Goal: Information Seeking & Learning: Learn about a topic

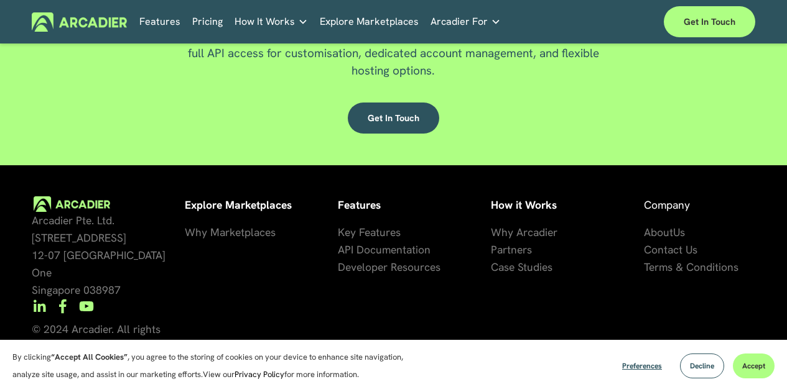
scroll to position [2931, 0]
click at [277, 290] on div "Arcadier Pte. Ltd. 7 Temasek Boulevard 12-07 Suntec Tower One Singapore 038987 …" at bounding box center [393, 294] width 787 height 196
click at [631, 363] on span "Preferences" at bounding box center [642, 366] width 40 height 10
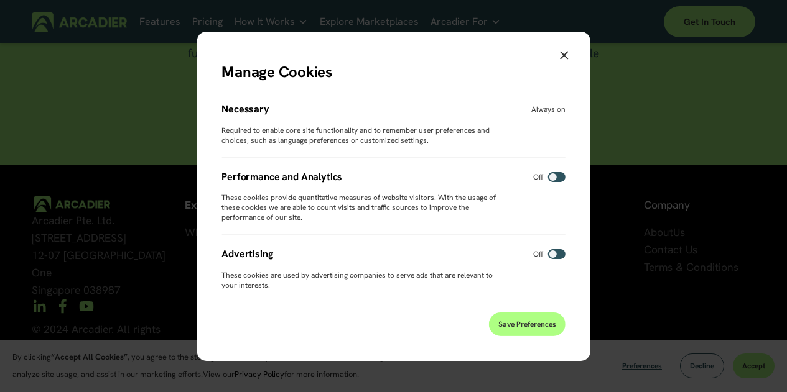
click at [560, 52] on icon "Close" at bounding box center [564, 55] width 8 height 8
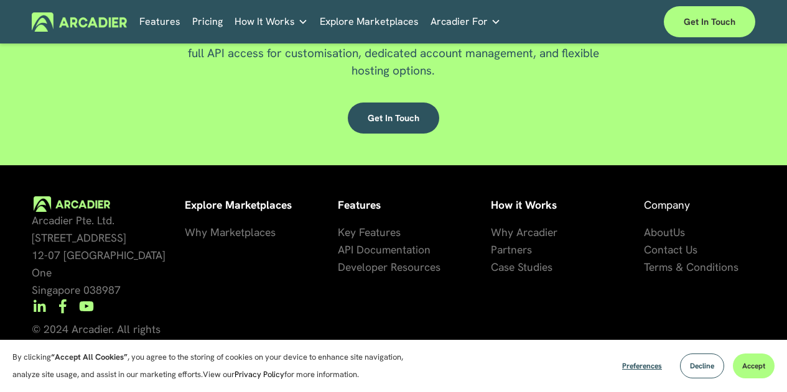
click at [284, 364] on p "By clicking “Accept All Cookies” , you agree to the storing of cookies on your …" at bounding box center [214, 366] width 404 height 35
click at [386, 372] on p "By clicking “Accept All Cookies” , you agree to the storing of cookies on your …" at bounding box center [214, 366] width 404 height 35
click at [503, 372] on section "By clicking “Accept All Cookies” , you agree to the storing of cookies on your …" at bounding box center [393, 366] width 787 height 52
click at [511, 372] on section "By clicking “Accept All Cookies” , you agree to the storing of cookies on your …" at bounding box center [393, 366] width 787 height 52
click at [517, 369] on section "By clicking “Accept All Cookies” , you agree to the storing of cookies on your …" at bounding box center [393, 366] width 787 height 52
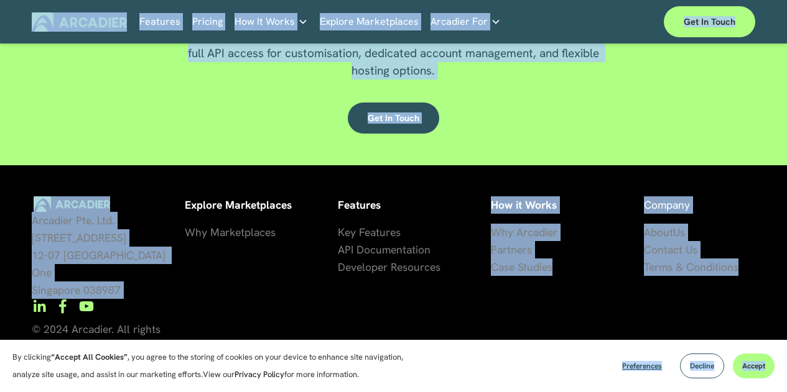
drag, startPoint x: 555, startPoint y: 367, endPoint x: 529, endPoint y: 320, distance: 53.8
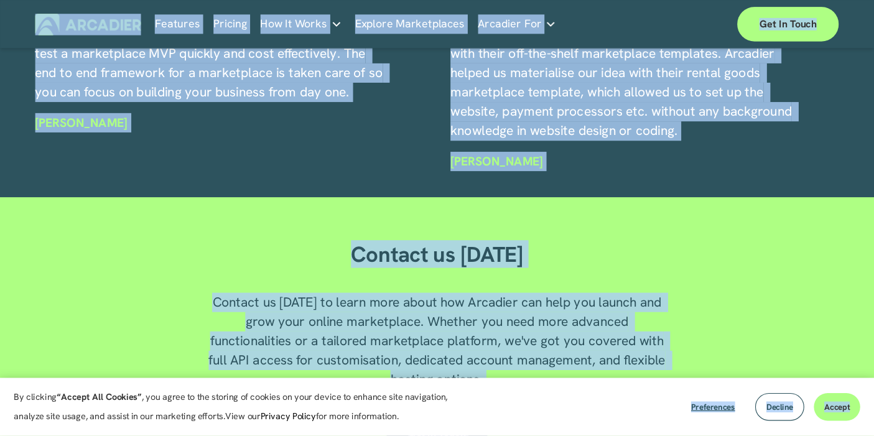
scroll to position [2543, 0]
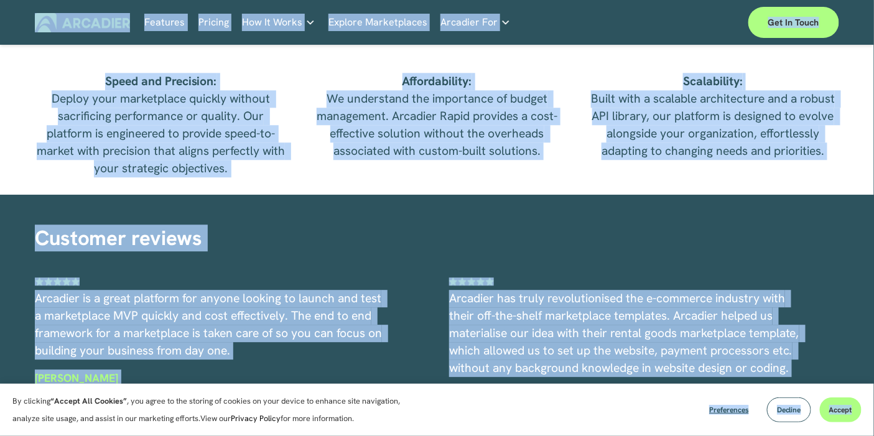
drag, startPoint x: 529, startPoint y: 35, endPoint x: 535, endPoint y: 222, distance: 187.2
click at [535, 195] on div "Why Choose Arcadier? Speed and Precision: Deploy your marketplace quickly witho…" at bounding box center [437, 39] width 874 height 312
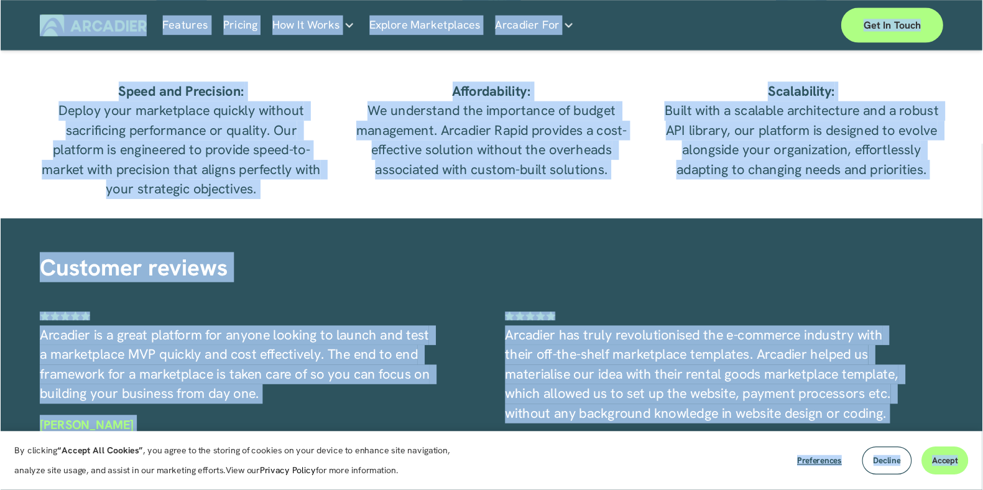
scroll to position [2544, 0]
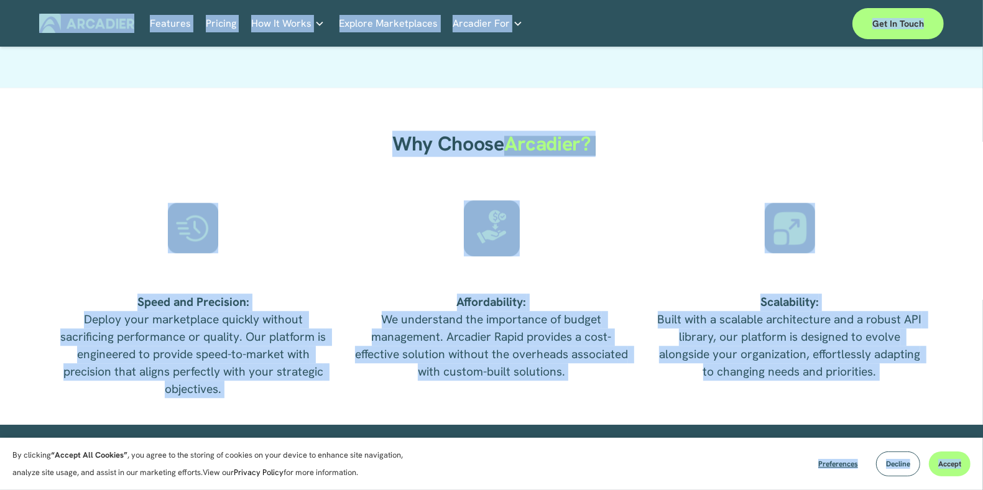
drag, startPoint x: 884, startPoint y: 0, endPoint x: 691, endPoint y: 253, distance: 318.1
click at [691, 253] on div "Why Choose Arcadier? Speed and Precision: Deploy your marketplace quickly witho…" at bounding box center [491, 256] width 983 height 337
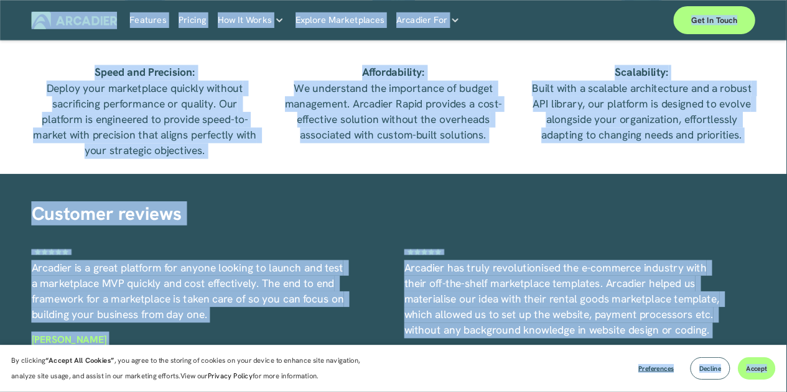
scroll to position [2542, 0]
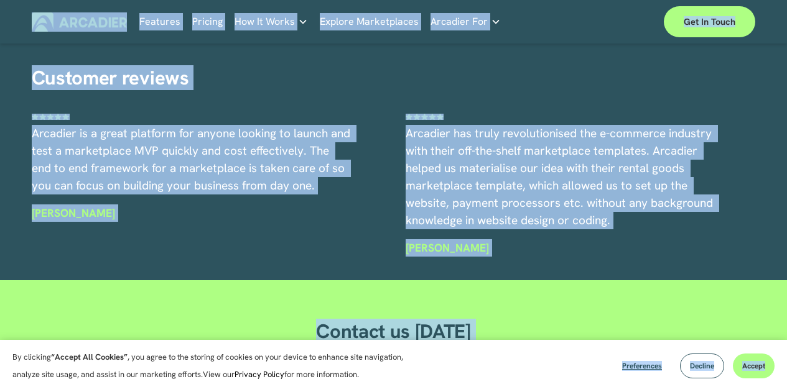
drag, startPoint x: 987, startPoint y: 1, endPoint x: 527, endPoint y: 130, distance: 477.8
click at [527, 129] on div "Customer reviews Arcadier is a great platform for anyone looking to launch and …" at bounding box center [393, 160] width 787 height 194
click at [529, 131] on div "Customer reviews Arcadier is a great platform for anyone looking to launch and …" at bounding box center [393, 160] width 787 height 194
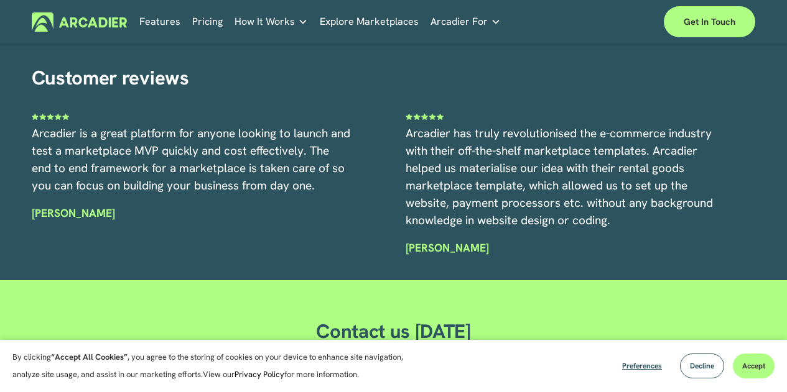
scroll to position [2604, 0]
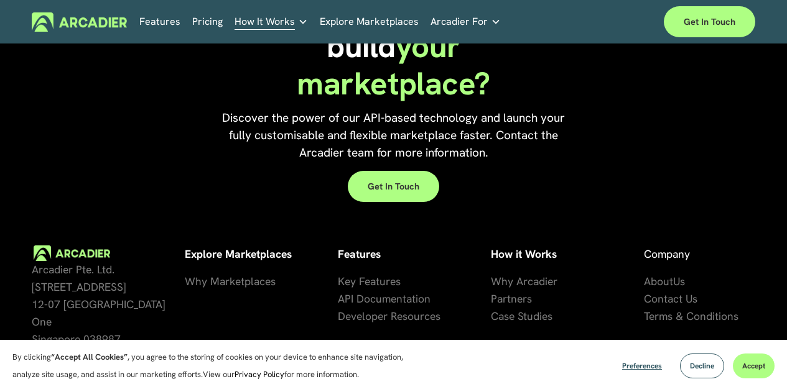
scroll to position [2684, 0]
drag, startPoint x: 429, startPoint y: 375, endPoint x: 390, endPoint y: 300, distance: 84.8
click at [681, 107] on div "Ready to build your marketplace? Discover the power of our API-based technology…" at bounding box center [393, 97] width 787 height 215
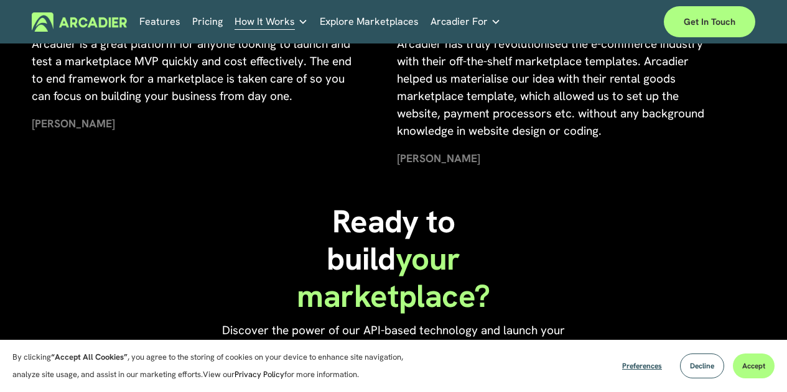
scroll to position [2373, 0]
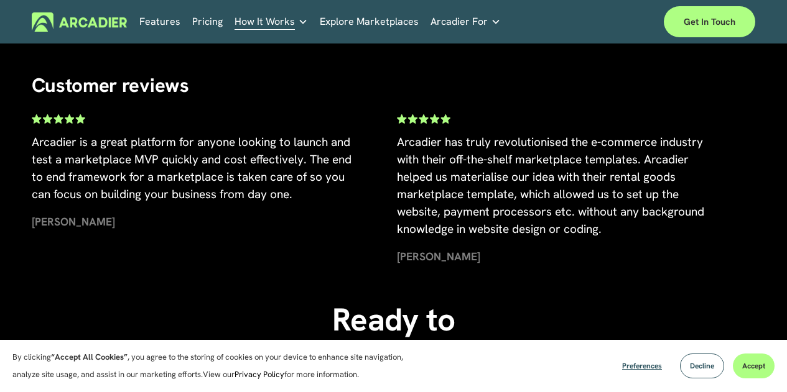
click at [0, 0] on p "Building the world’s most powerful enterprise digital marketplace." at bounding box center [0, 0] width 0 height 0
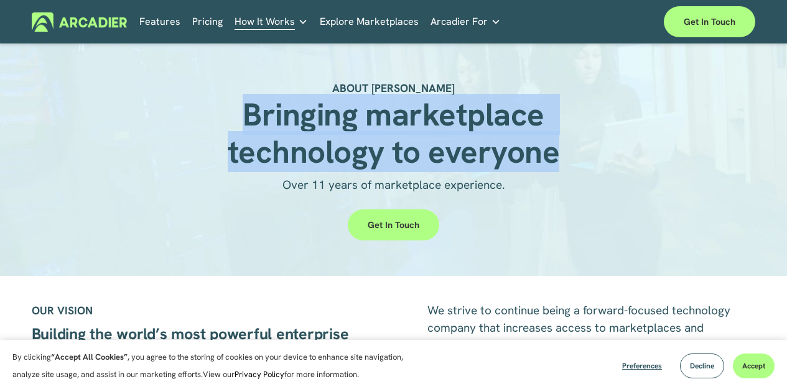
drag, startPoint x: 244, startPoint y: 127, endPoint x: 563, endPoint y: 177, distance: 322.8
click at [563, 176] on div "Bringing marketplace technology to everyone" at bounding box center [393, 136] width 358 height 80
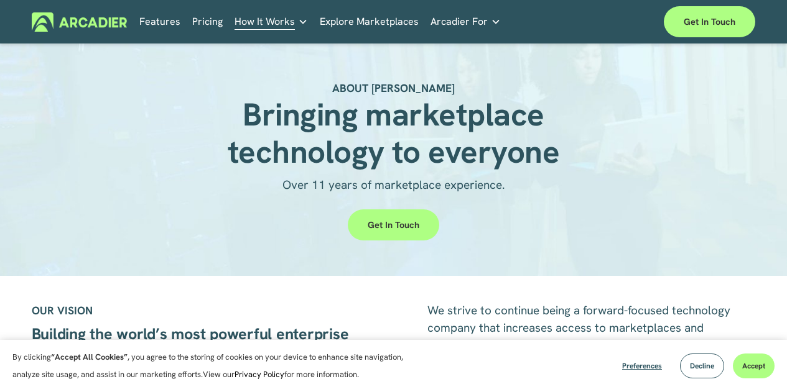
click at [563, 199] on div "Over 11 years of marketplace experience." at bounding box center [393, 193] width 358 height 32
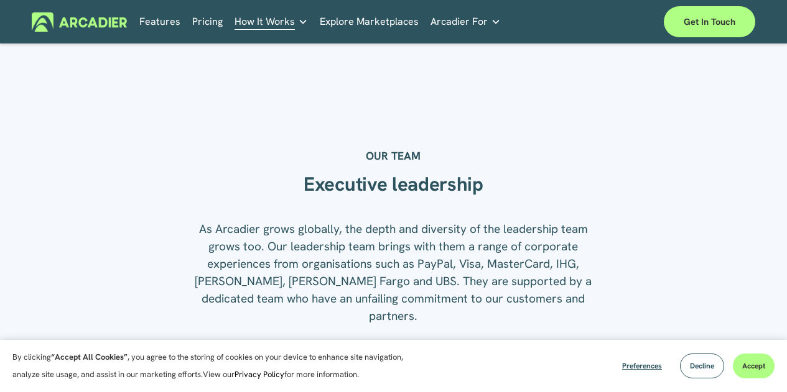
scroll to position [1181, 0]
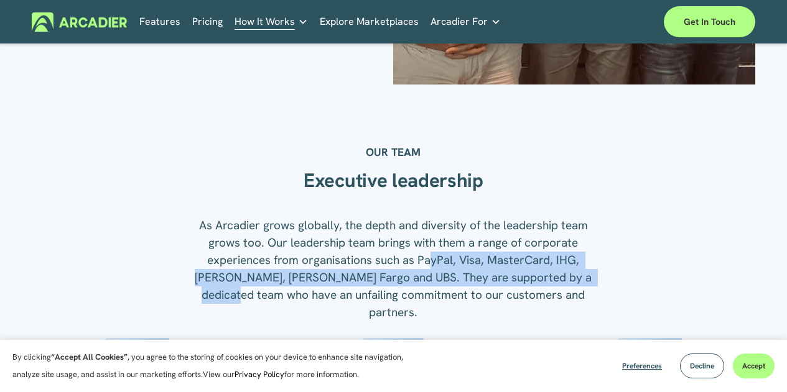
drag, startPoint x: 570, startPoint y: 282, endPoint x: 607, endPoint y: 281, distance: 36.7
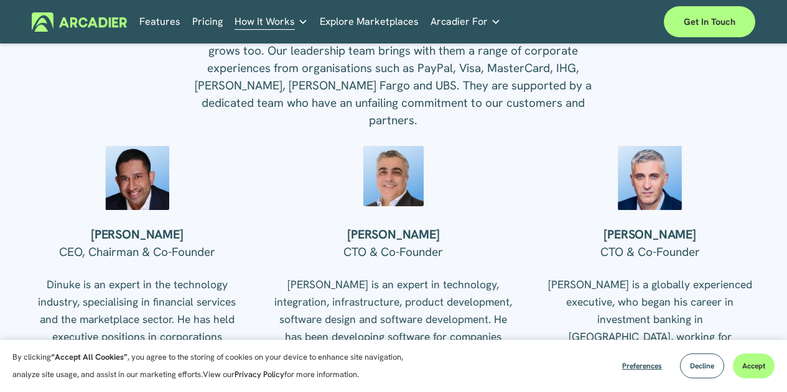
scroll to position [1368, 0]
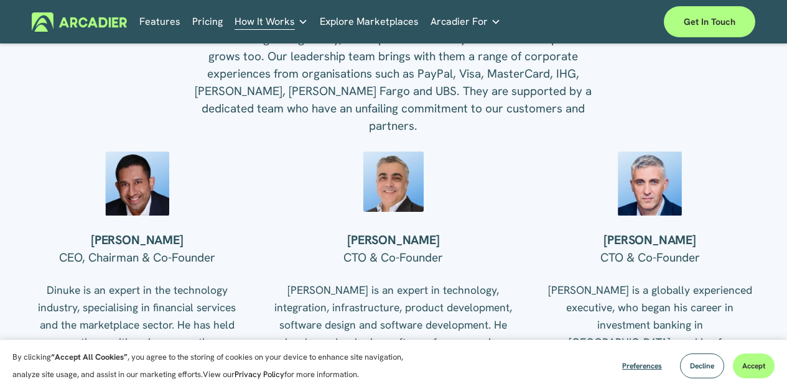
click at [155, 248] on strong "[PERSON_NAME]" at bounding box center [137, 240] width 92 height 16
click at [278, 232] on div "OUR TEAM Executive leadership As Arcadier grows globally, the depth and diversi…" at bounding box center [393, 329] width 787 height 759
drag, startPoint x: 196, startPoint y: 244, endPoint x: 32, endPoint y: 238, distance: 164.3
click at [32, 238] on h4 "[PERSON_NAME]" at bounding box center [137, 241] width 211 height 16
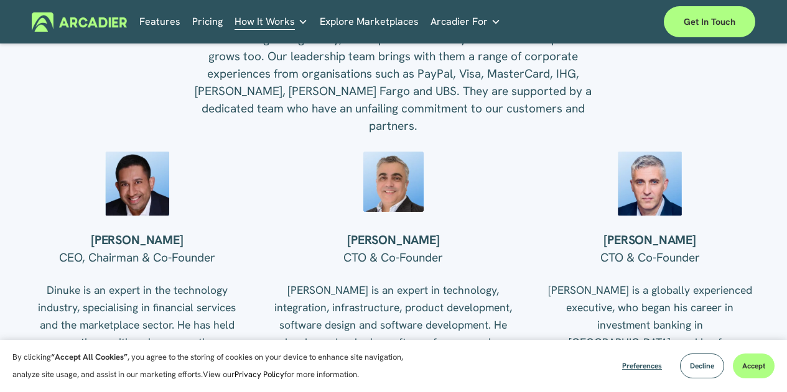
click at [34, 232] on div "OUR TEAM Executive leadership As Arcadier grows globally, the depth and diversi…" at bounding box center [393, 329] width 787 height 759
drag, startPoint x: 349, startPoint y: 243, endPoint x: 445, endPoint y: 246, distance: 95.2
click at [445, 246] on h4 "[PERSON_NAME]" at bounding box center [393, 241] width 241 height 16
drag, startPoint x: 612, startPoint y: 246, endPoint x: 713, endPoint y: 240, distance: 101.5
click at [713, 240] on h4 "[PERSON_NAME]" at bounding box center [649, 241] width 211 height 16
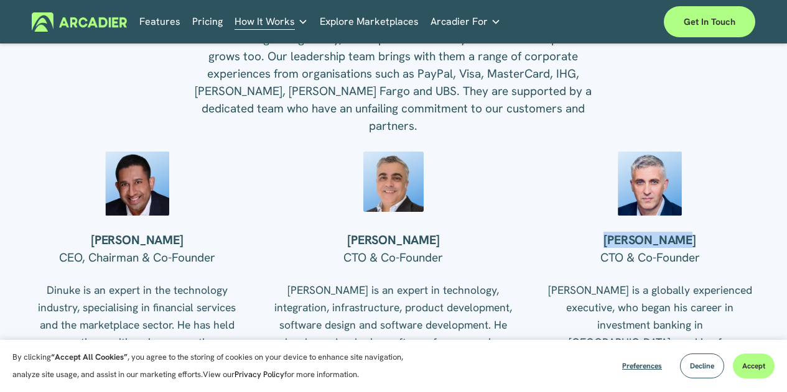
click at [726, 242] on h4 "[PERSON_NAME]" at bounding box center [649, 241] width 211 height 16
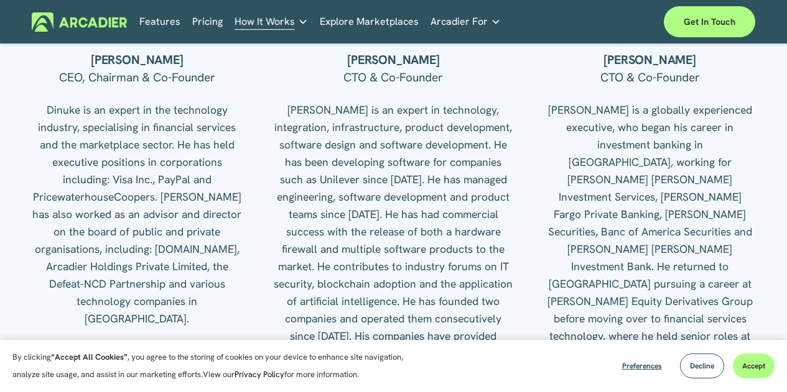
scroll to position [1555, 0]
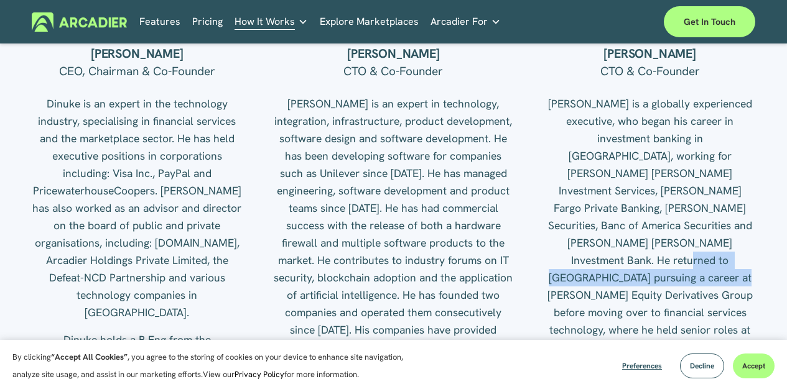
drag, startPoint x: 593, startPoint y: 244, endPoint x: 642, endPoint y: 268, distance: 55.1
click at [642, 268] on p "[PERSON_NAME] is a globally experienced executive, who began his career in inve…" at bounding box center [649, 225] width 211 height 261
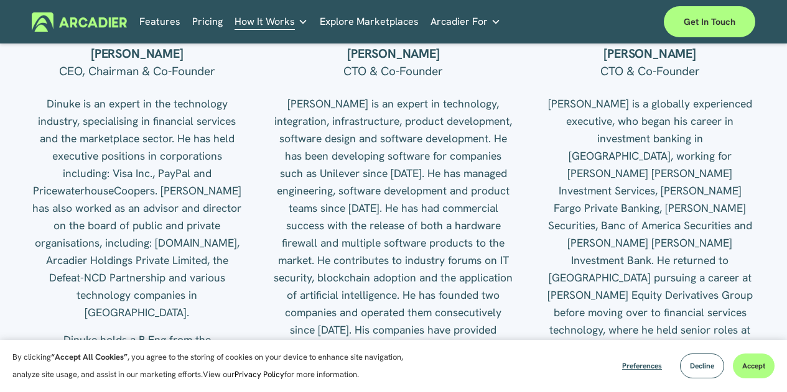
click at [658, 297] on p "[PERSON_NAME] is a globally experienced executive, who began his career in inve…" at bounding box center [649, 225] width 211 height 261
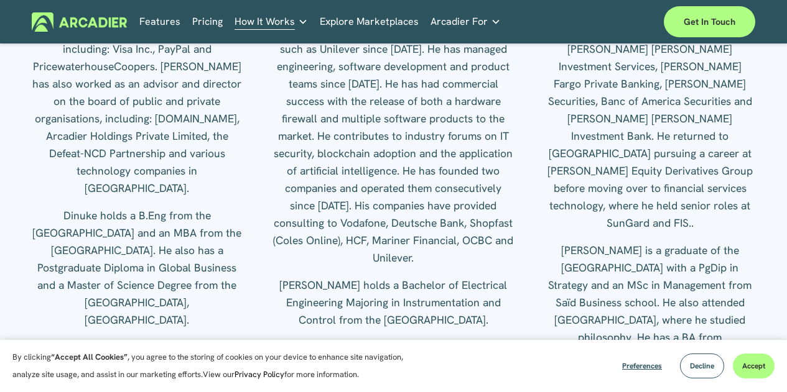
scroll to position [1741, 0]
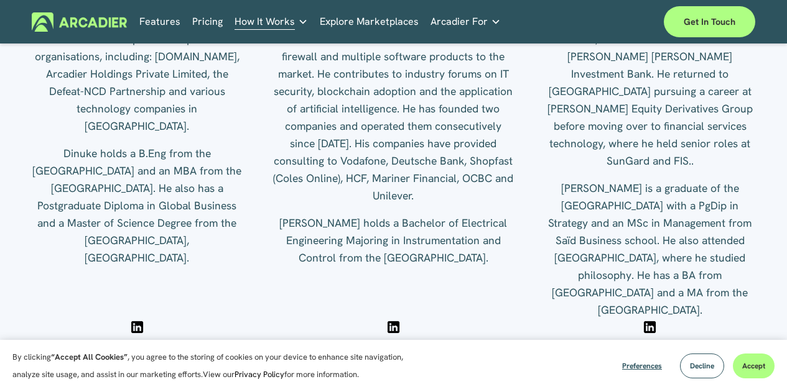
drag, startPoint x: 760, startPoint y: 257, endPoint x: 617, endPoint y: 218, distance: 147.5
click at [614, 218] on p "[PERSON_NAME] is a graduate of the [GEOGRAPHIC_DATA] with a PgDip in Strategy a…" at bounding box center [649, 249] width 211 height 139
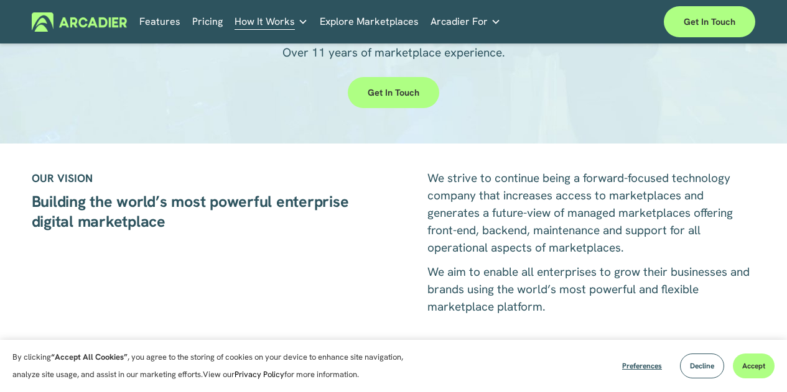
scroll to position [0, 0]
